Goal: Information Seeking & Learning: Learn about a topic

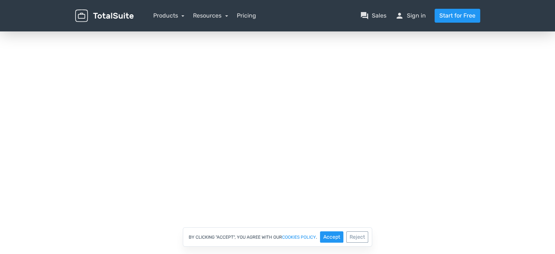
scroll to position [73, 0]
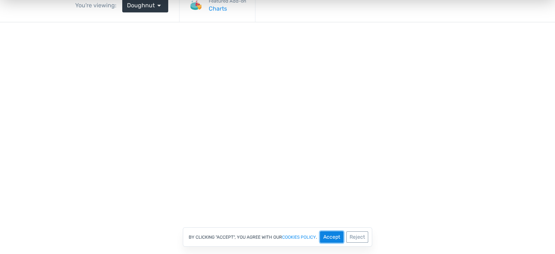
click at [332, 235] on button "Accept" at bounding box center [331, 236] width 23 height 11
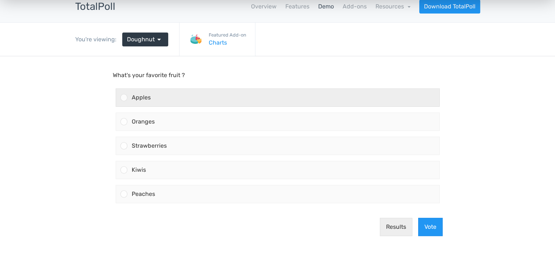
scroll to position [0, 0]
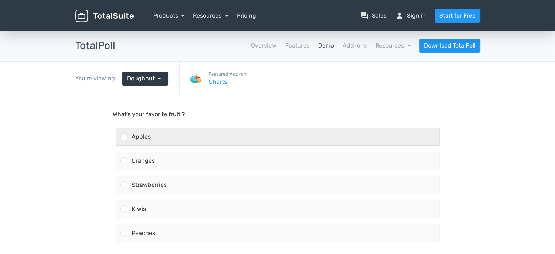
click at [134, 144] on div "Apples" at bounding box center [283, 137] width 312 height 18
click at [124, 136] on input "Apples" at bounding box center [124, 136] width 0 height 0
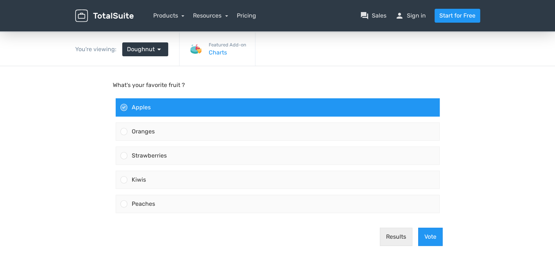
scroll to position [73, 0]
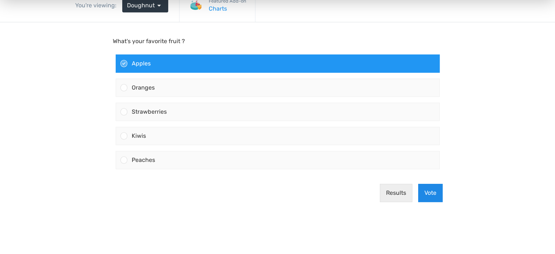
click at [431, 190] on button "Vote" at bounding box center [430, 193] width 24 height 18
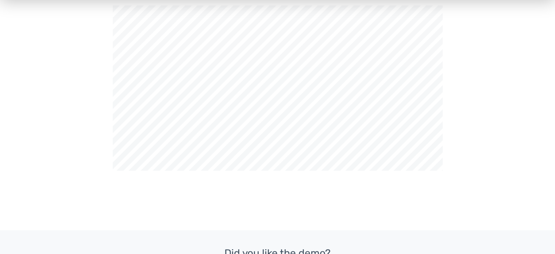
scroll to position [36, 0]
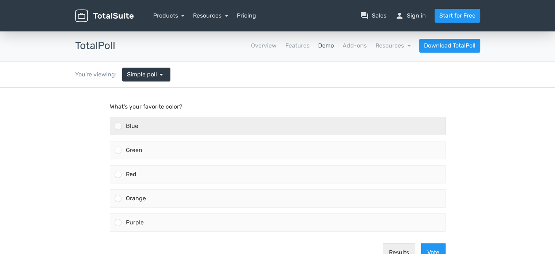
click at [135, 131] on div "Blue" at bounding box center [283, 126] width 324 height 18
click at [118, 126] on input "Blue" at bounding box center [118, 126] width 0 height 0
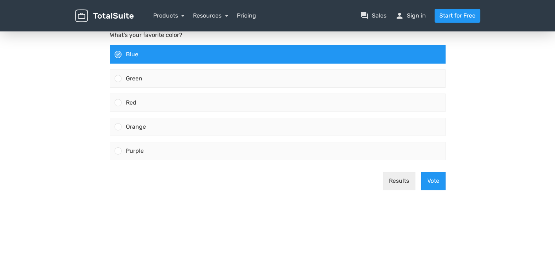
scroll to position [73, 0]
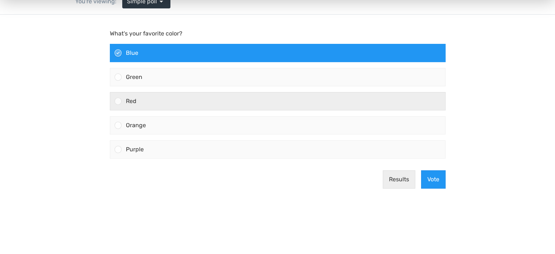
click at [191, 106] on div "Red" at bounding box center [283, 101] width 324 height 18
click at [118, 101] on input "Red" at bounding box center [118, 101] width 0 height 0
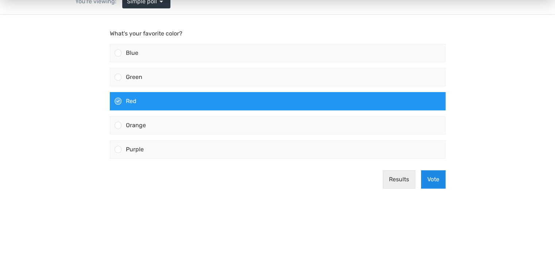
click at [428, 178] on button "Vote" at bounding box center [433, 179] width 24 height 18
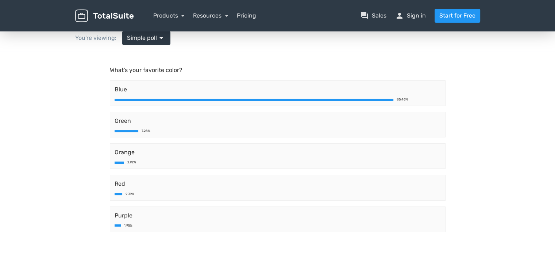
scroll to position [0, 0]
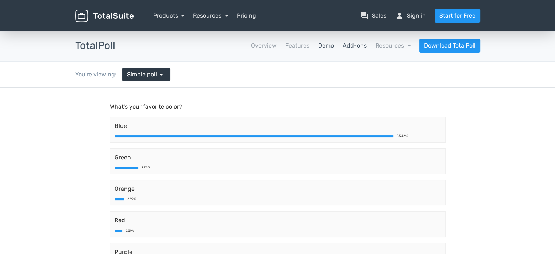
click at [356, 44] on link "Add-ons" at bounding box center [355, 45] width 24 height 9
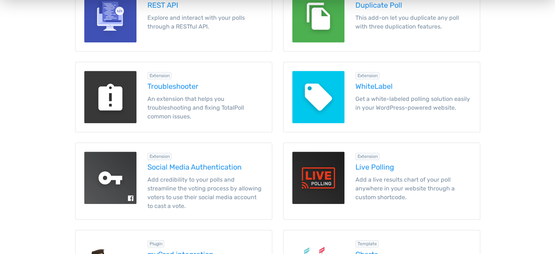
scroll to position [657, 0]
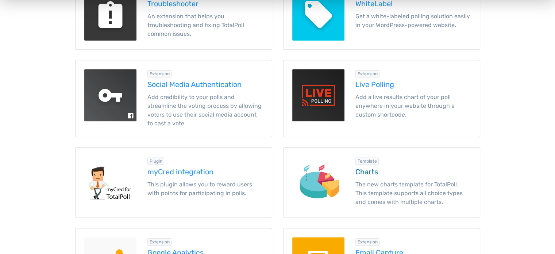
click at [344, 177] on div at bounding box center [318, 182] width 63 height 52
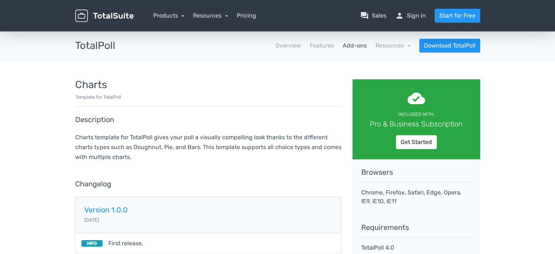
click at [408, 148] on div "cloud_done Included with: Pro & Business Subscription Get Started" at bounding box center [416, 119] width 128 height 80
